Goal: Navigation & Orientation: Find specific page/section

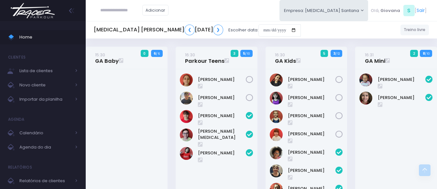
scroll to position [457, 0]
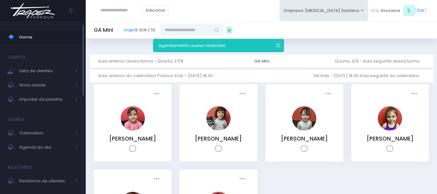
click at [40, 34] on span "Home" at bounding box center [48, 37] width 58 height 8
click at [279, 46] on button "button" at bounding box center [273, 44] width 13 height 7
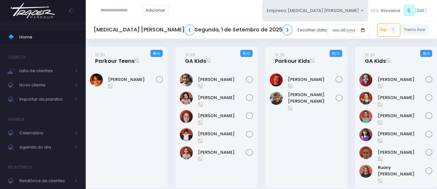
click at [263, 47] on div "16:30 Parkour Kids 11 / 13" at bounding box center [306, 121] width 90 height 149
click at [262, 47] on div "16:30 Parkour Kids 11 / 13" at bounding box center [306, 121] width 90 height 149
